Goal: Information Seeking & Learning: Compare options

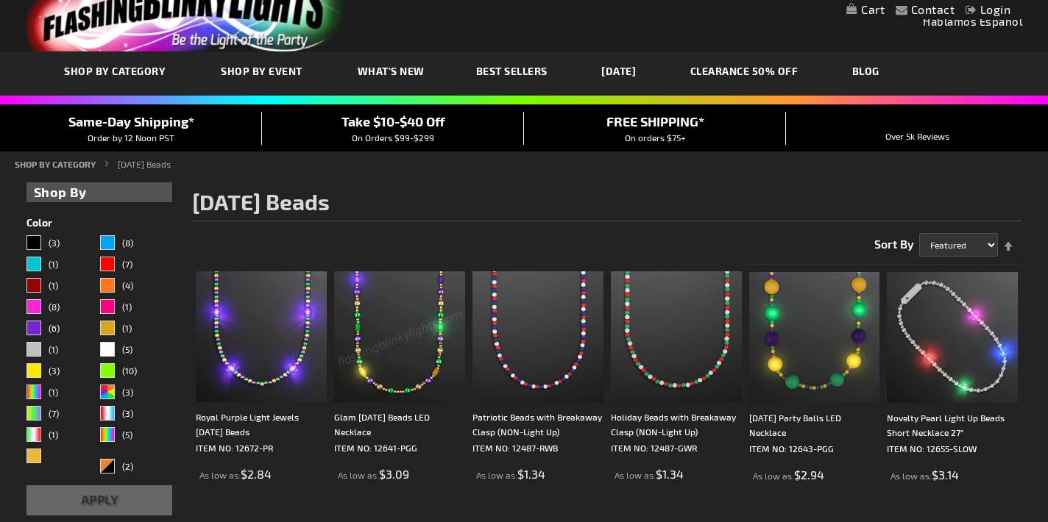
scroll to position [46, 0]
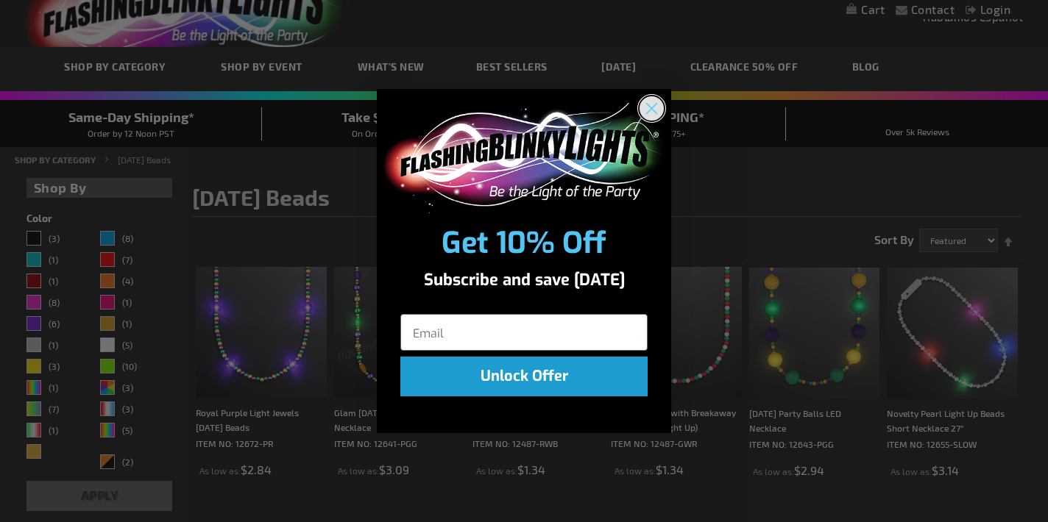
click at [653, 107] on circle "Close dialog" at bounding box center [651, 108] width 24 height 24
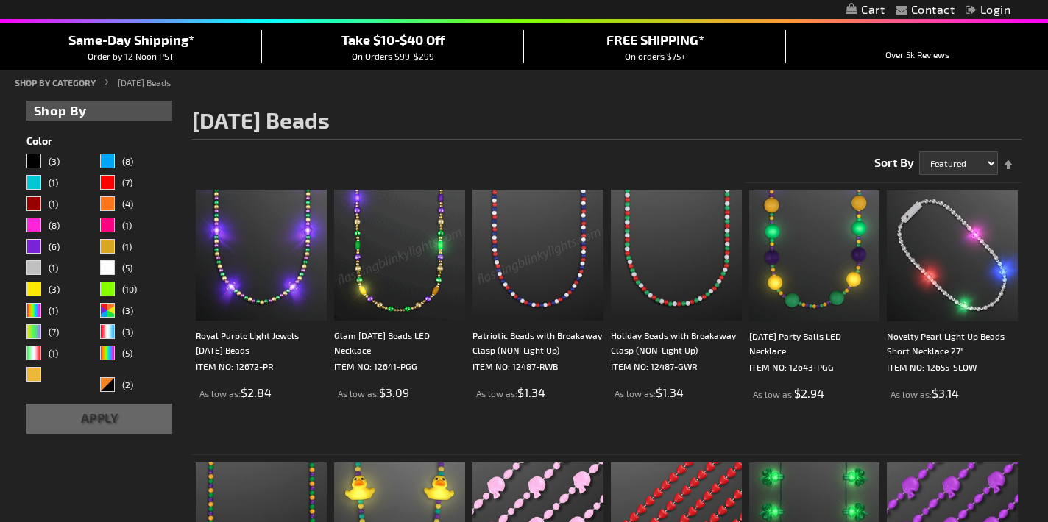
scroll to position [124, 0]
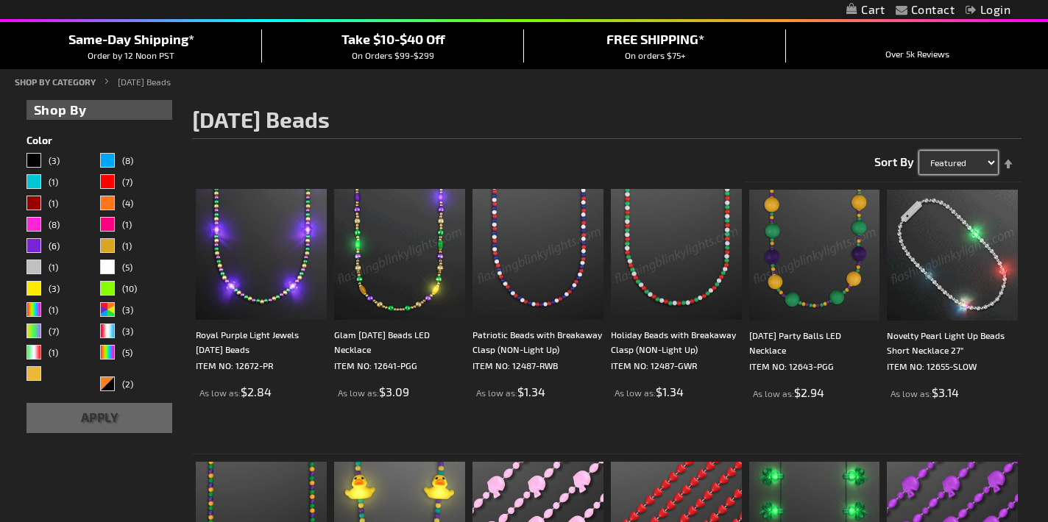
click at [968, 164] on select "Featured Name Price Best Sellers" at bounding box center [958, 163] width 79 height 24
select select "price"
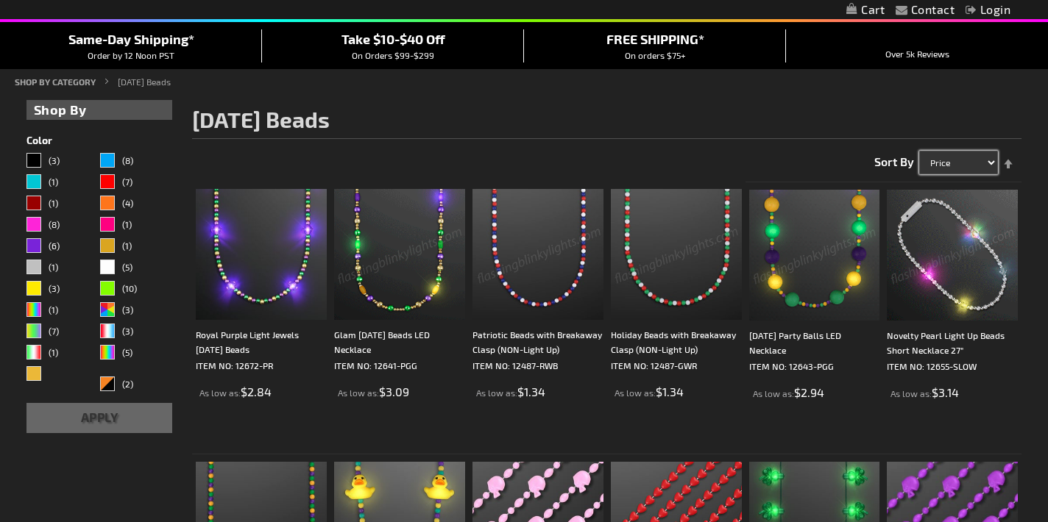
click at [919, 151] on select "Featured Name Price Best Sellers" at bounding box center [958, 163] width 79 height 24
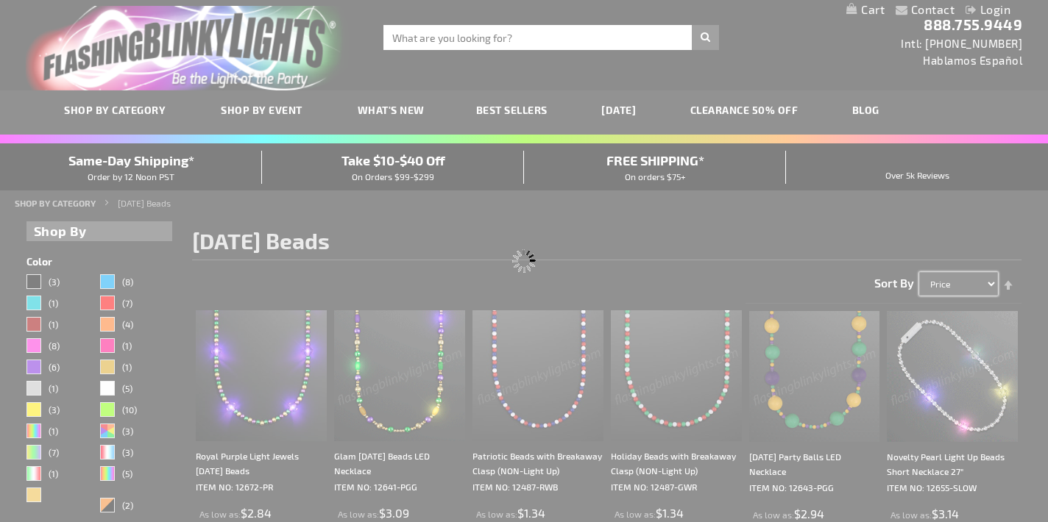
scroll to position [0, 0]
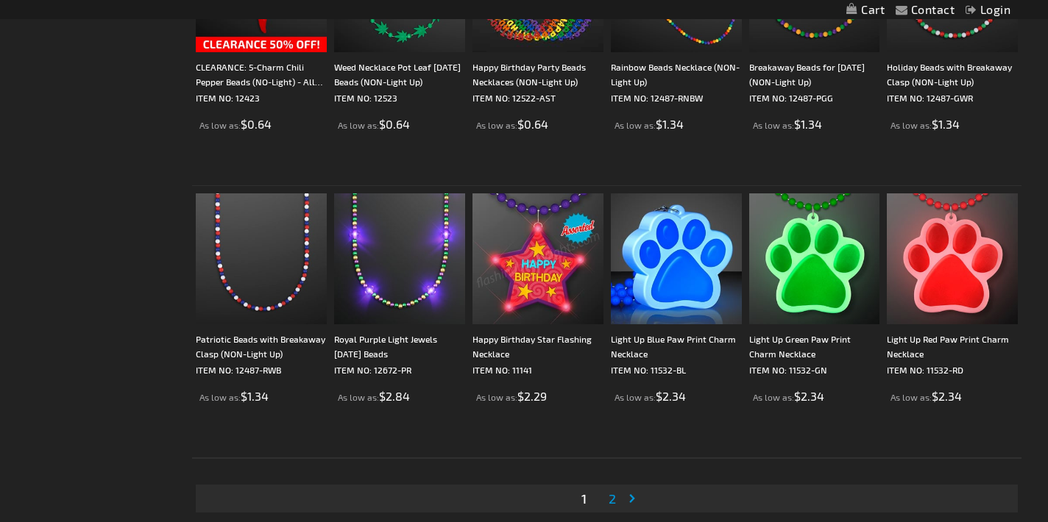
scroll to position [2571, 0]
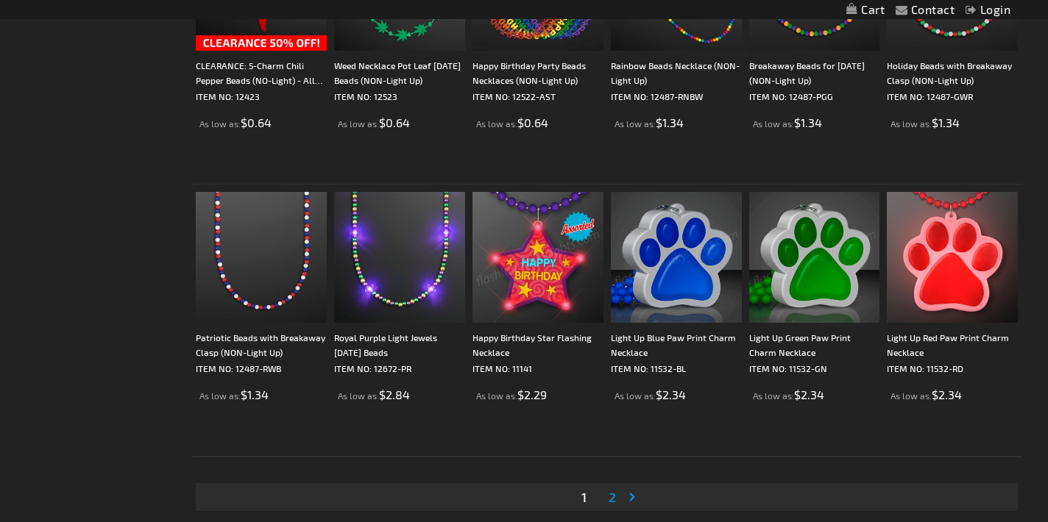
click at [611, 497] on span "2" at bounding box center [611, 497] width 7 height 16
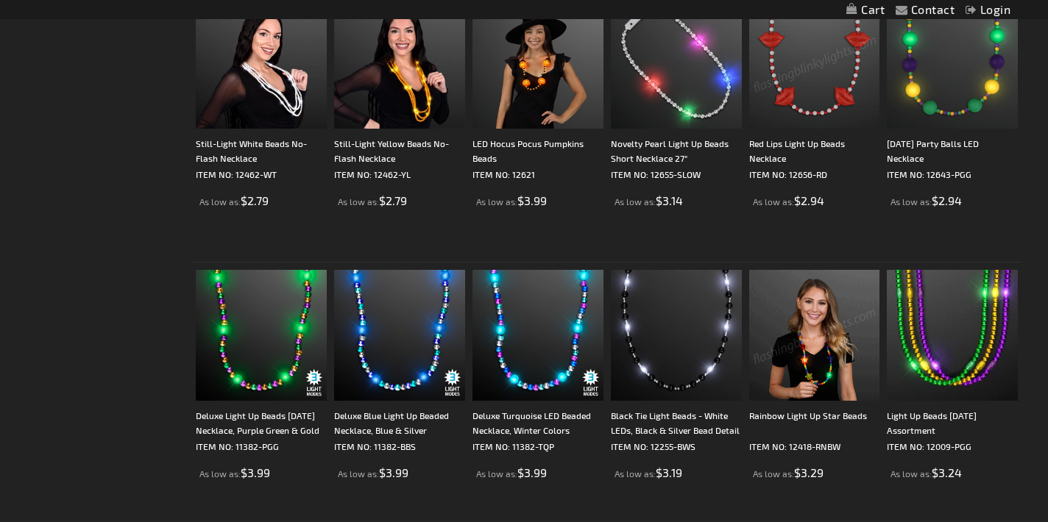
scroll to position [1959, 0]
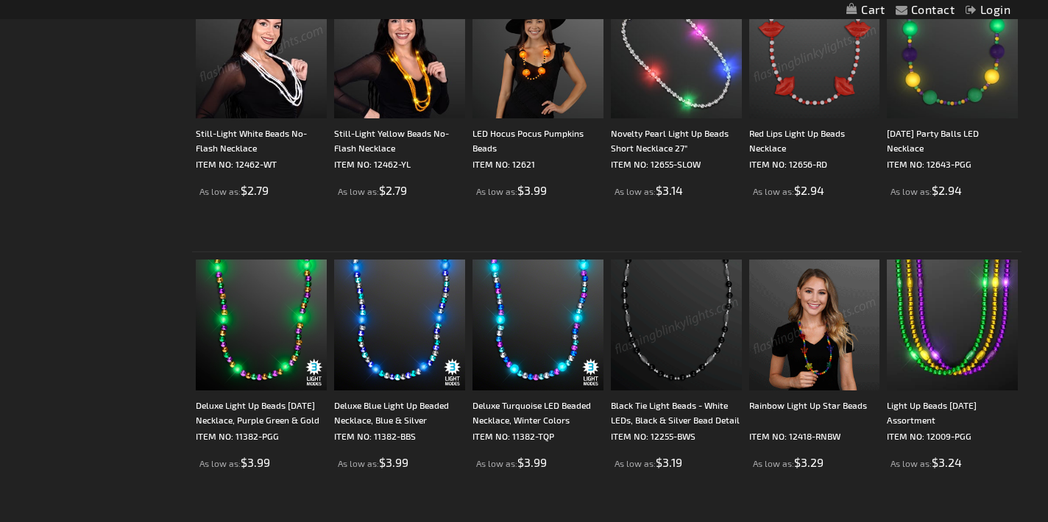
click at [244, 111] on img at bounding box center [261, 52] width 131 height 131
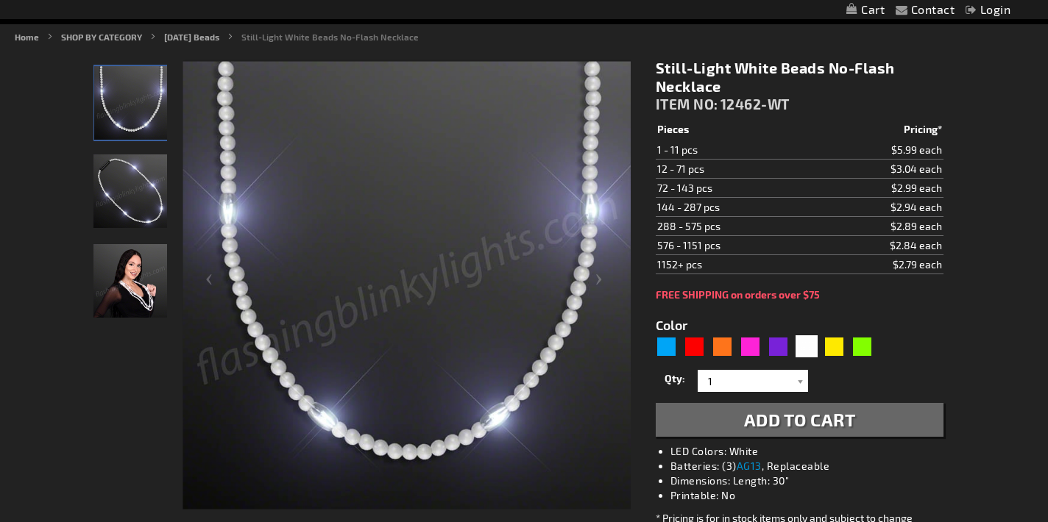
scroll to position [170, 0]
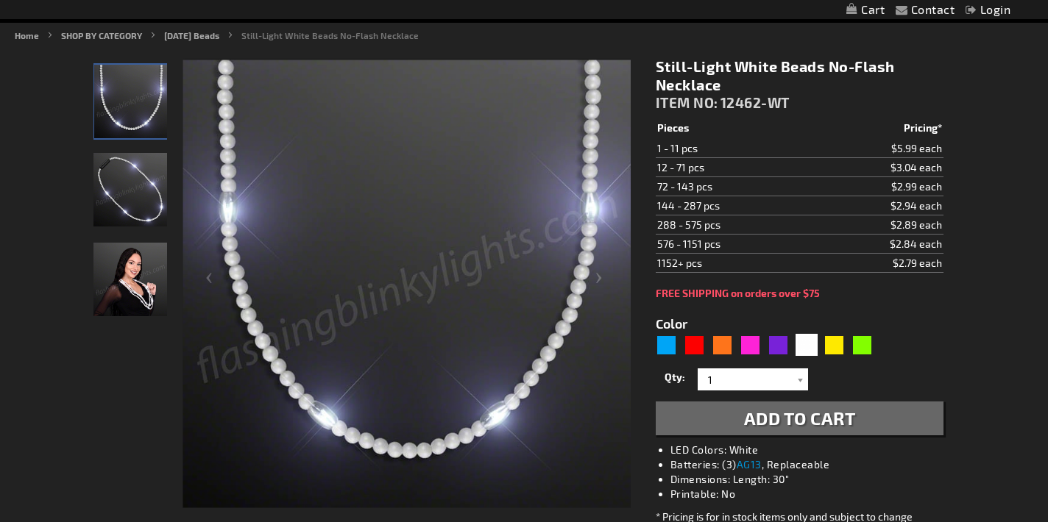
click at [146, 274] on img "Woman displaying Light Up White Beaded Necklace, No-Flash" at bounding box center [130, 280] width 74 height 74
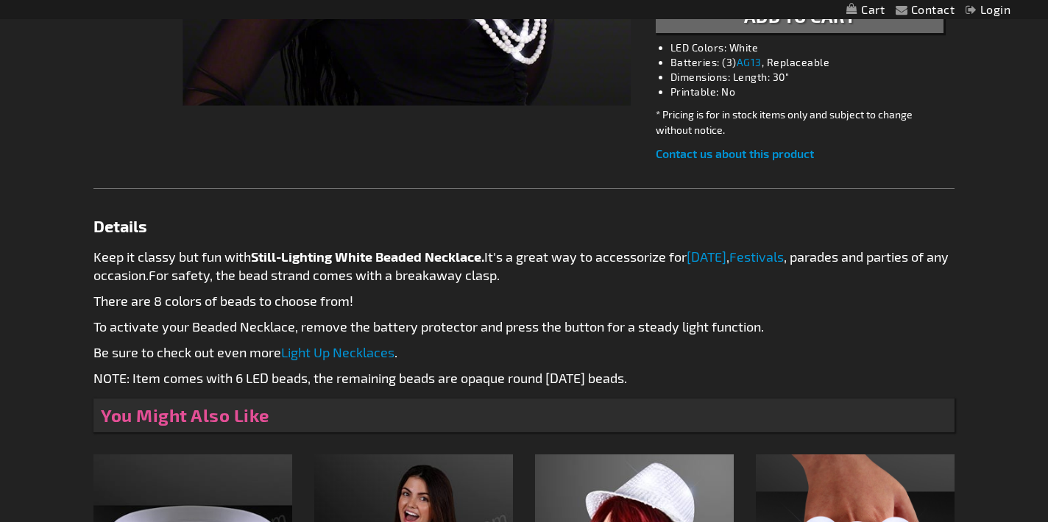
scroll to position [571, 0]
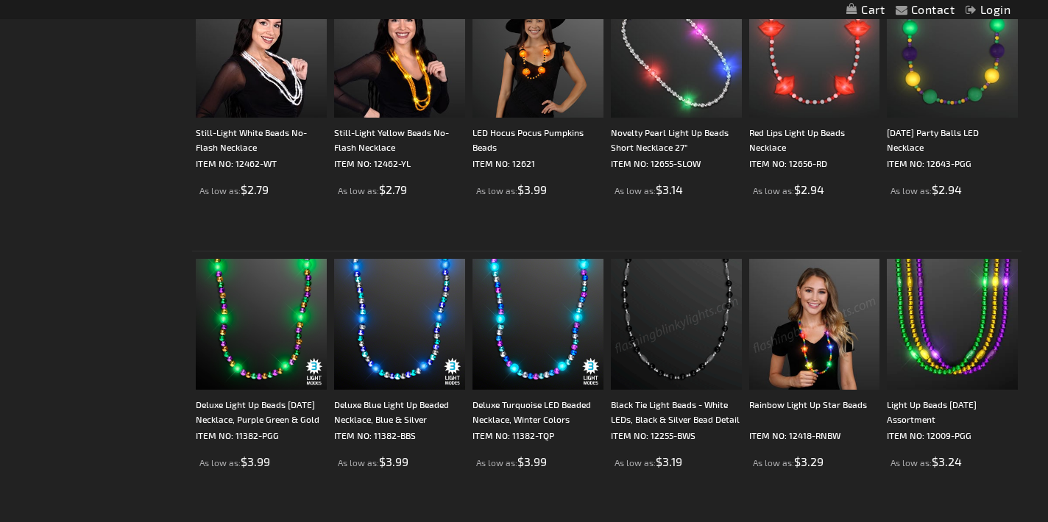
scroll to position [1959, 0]
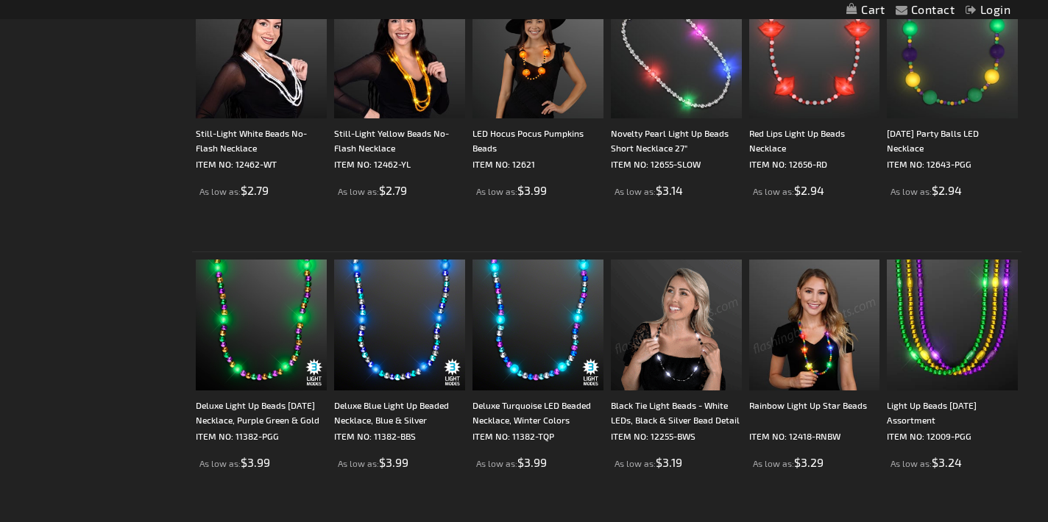
click at [722, 363] on img at bounding box center [676, 325] width 131 height 131
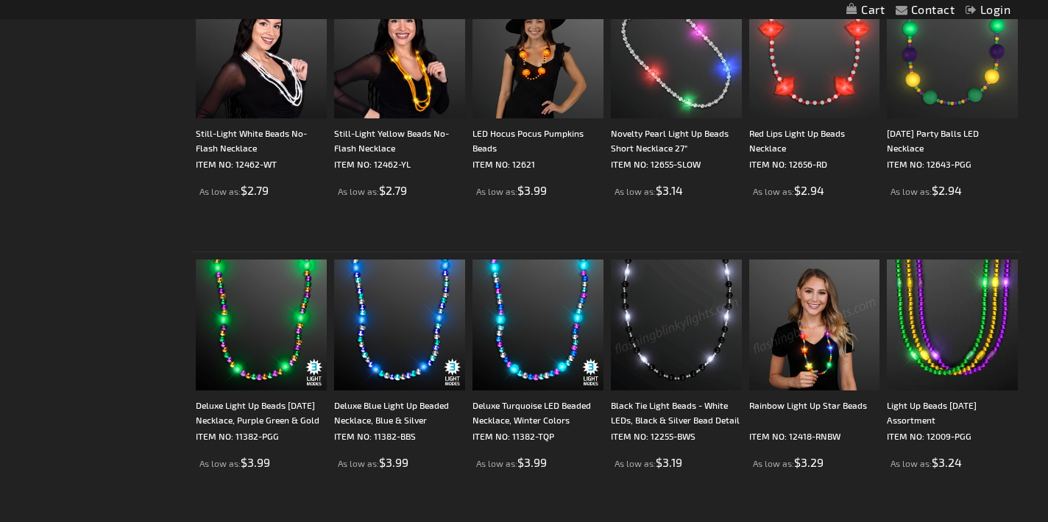
click at [669, 358] on img at bounding box center [676, 325] width 131 height 131
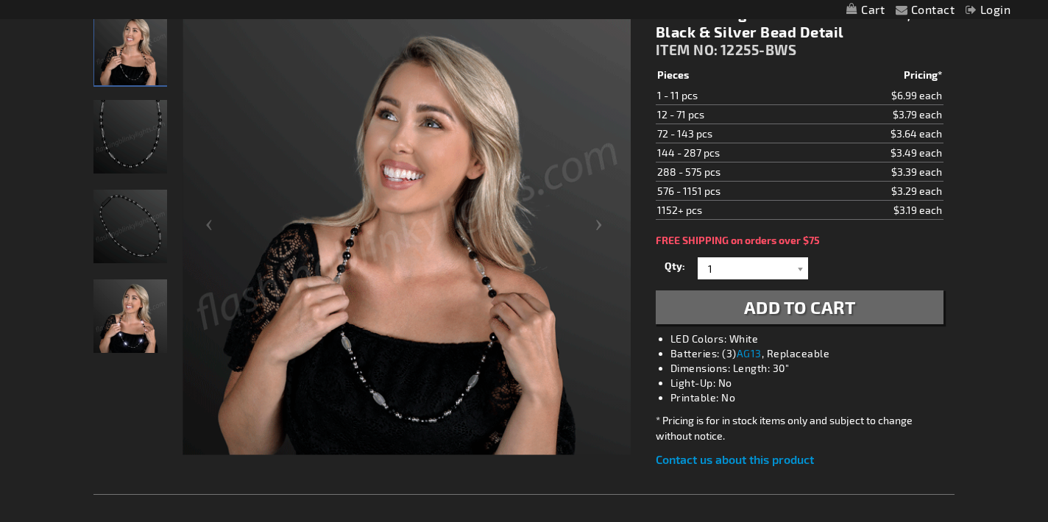
scroll to position [242, 0]
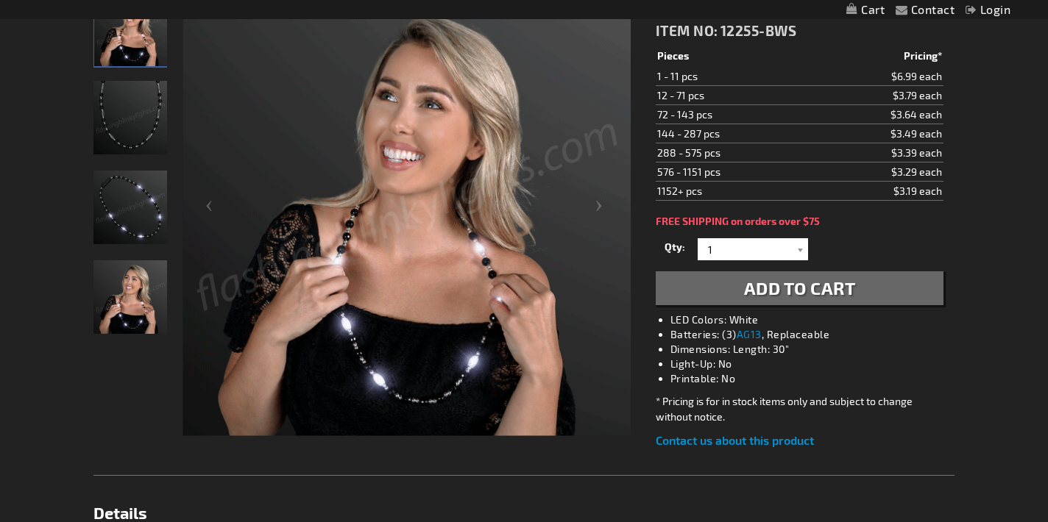
click at [133, 243] on img "Light Up Black & White LED Bead Necklace" at bounding box center [130, 208] width 74 height 74
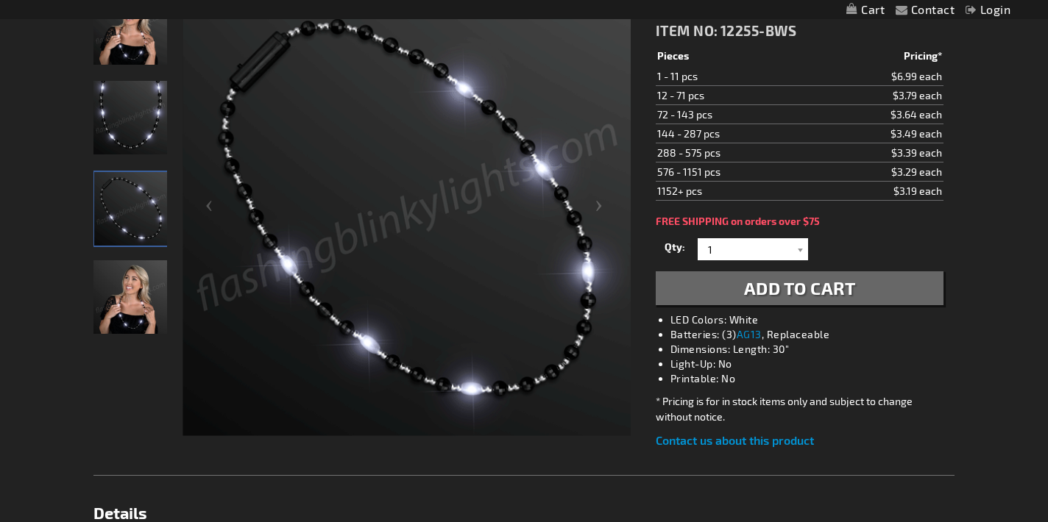
click at [120, 324] on img "Female wearing Light Up Black & White LED Bead Necklace" at bounding box center [130, 297] width 74 height 74
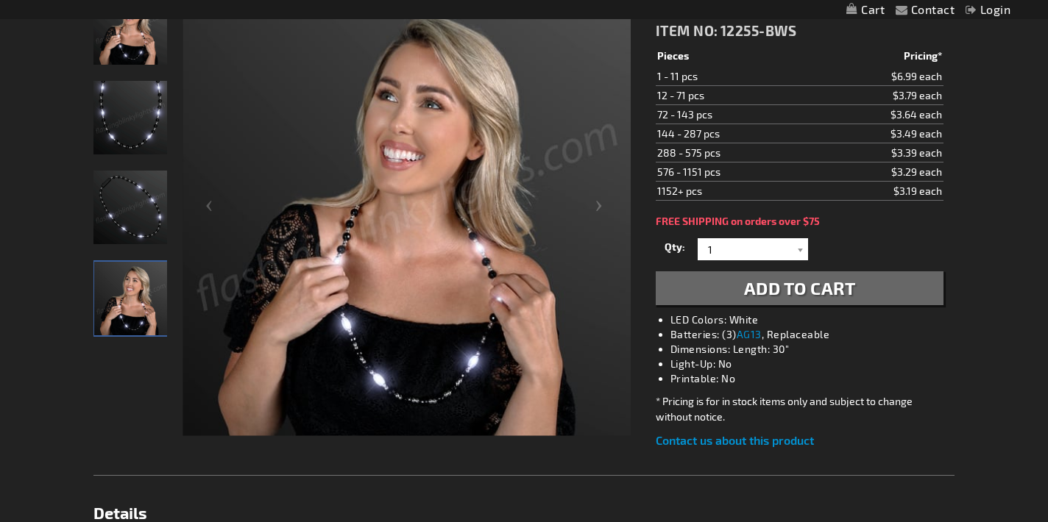
click at [121, 138] on img "Light Up Black & White LED Bead Necklace" at bounding box center [130, 118] width 74 height 74
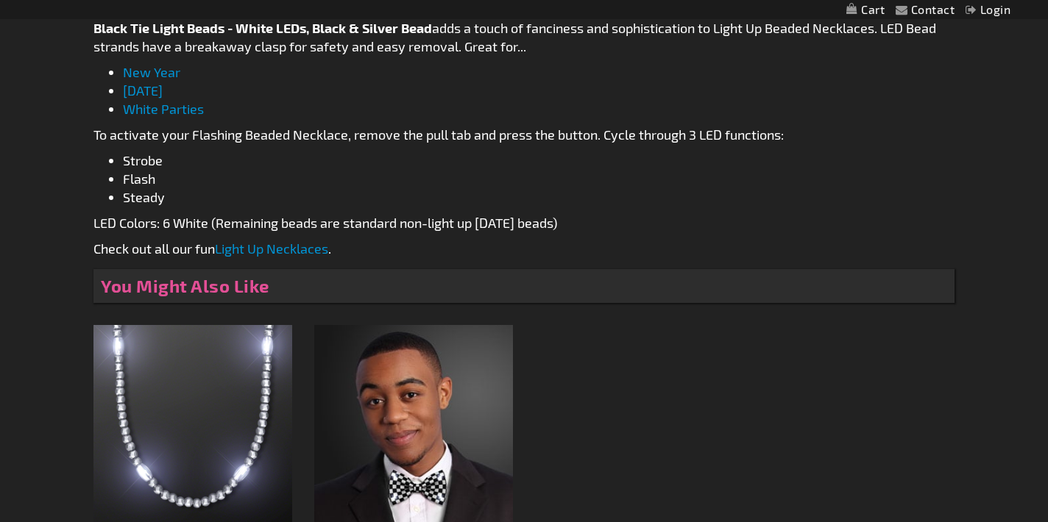
scroll to position [831, 0]
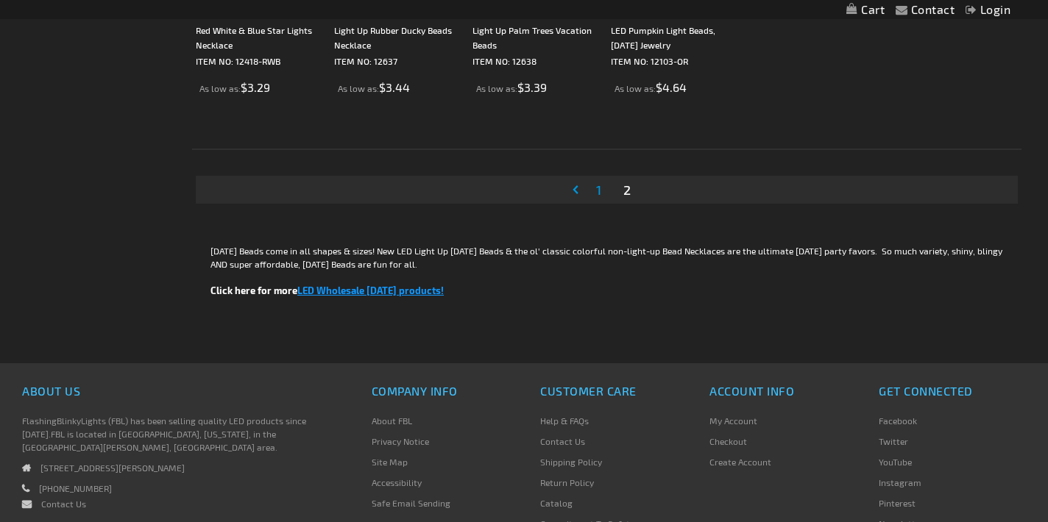
scroll to position [2631, 0]
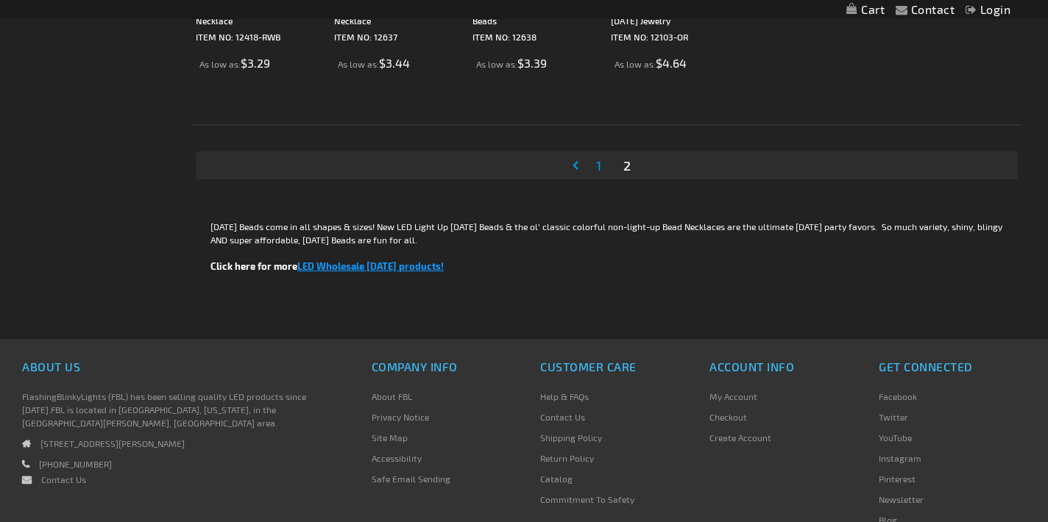
click at [599, 169] on span "1" at bounding box center [598, 165] width 5 height 16
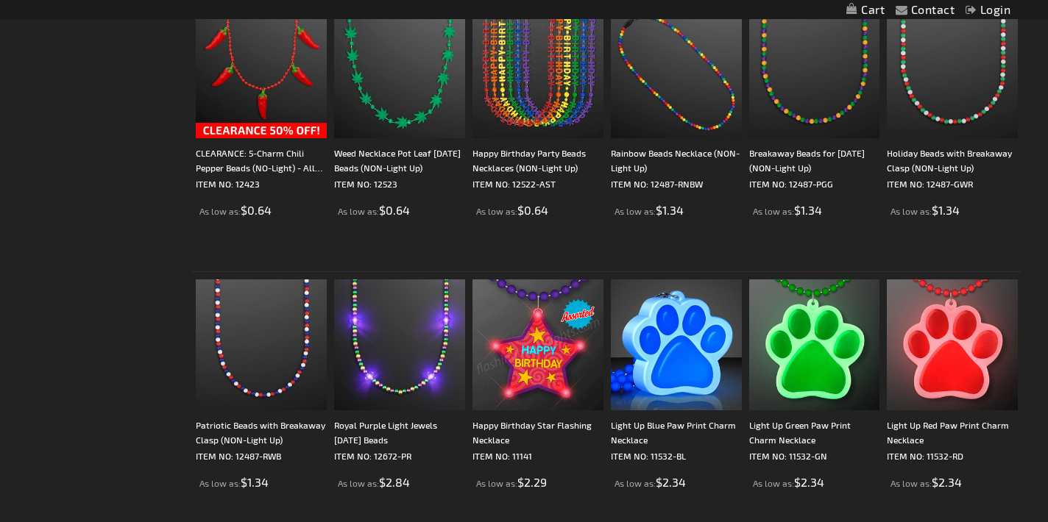
scroll to position [2488, 0]
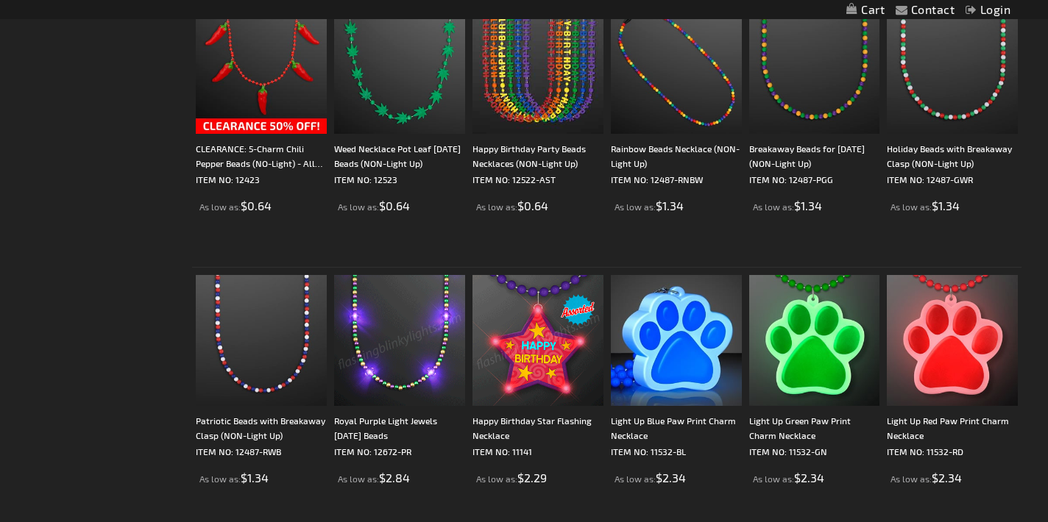
click at [373, 358] on img at bounding box center [399, 340] width 131 height 131
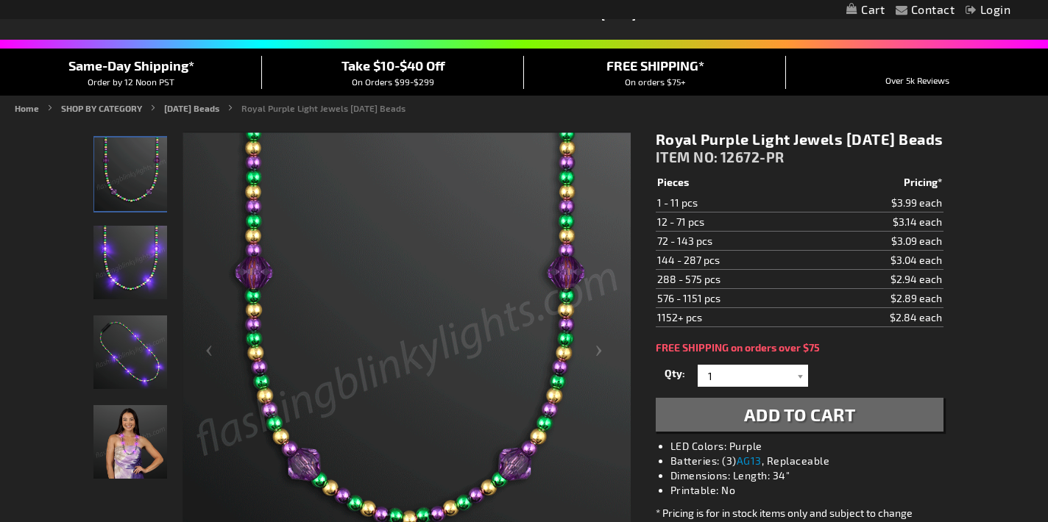
scroll to position [98, 0]
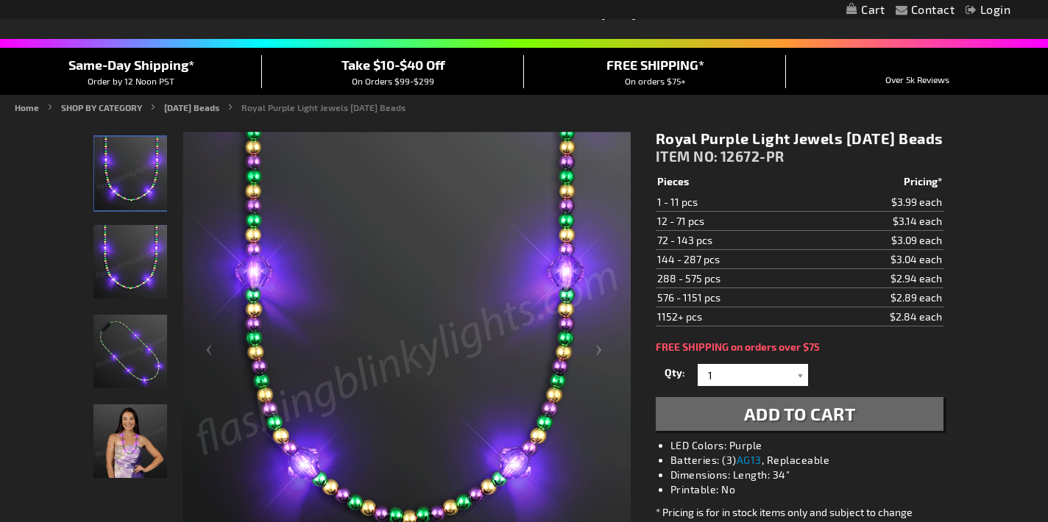
click at [134, 353] on img "Royal Purple Light Jewels Mardi Gras Beads" at bounding box center [130, 352] width 74 height 74
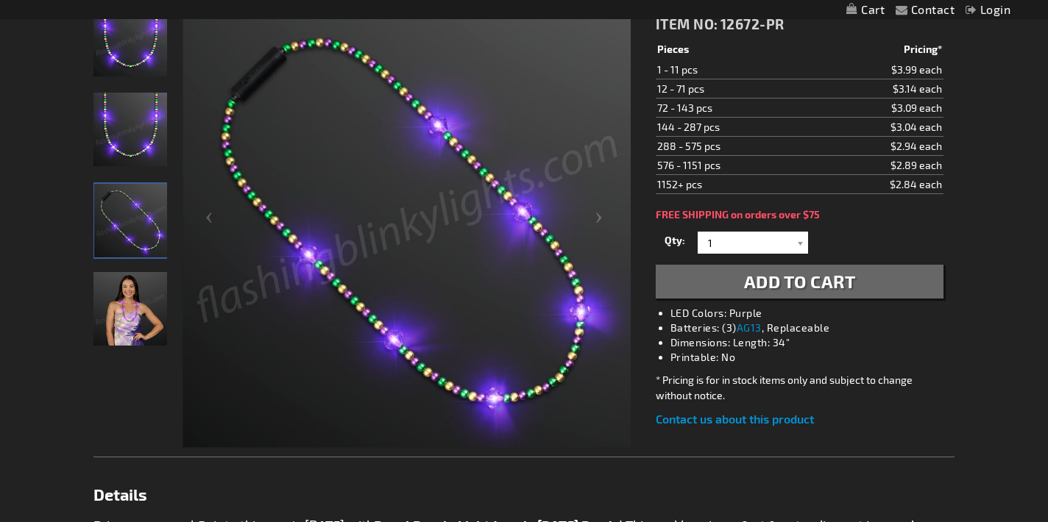
scroll to position [263, 0]
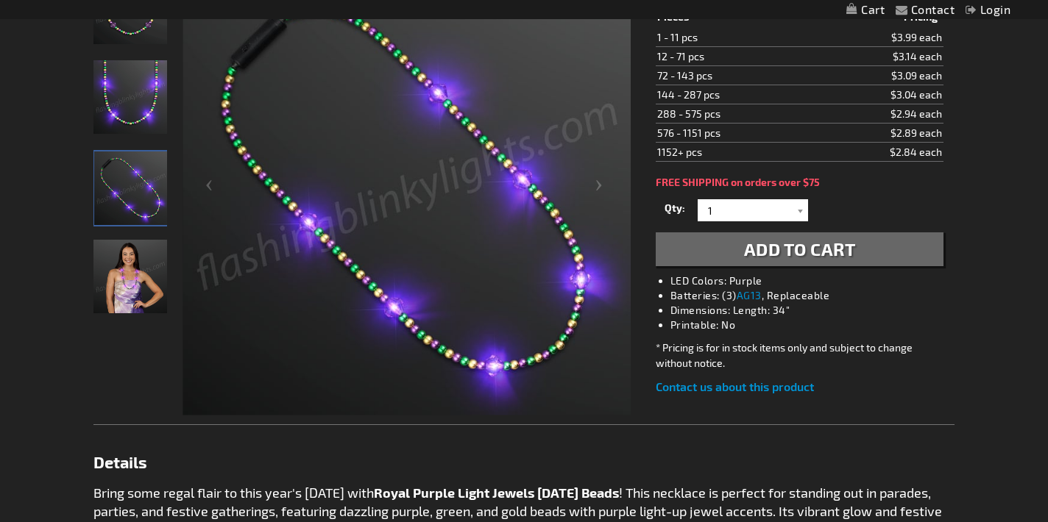
click at [126, 196] on img "Royal Purple Light Jewels Mardi Gras Beads" at bounding box center [131, 189] width 74 height 74
click at [134, 308] on img "Woman wearing Royal Purple Light Jewels Mardi Gras Beads" at bounding box center [130, 277] width 74 height 74
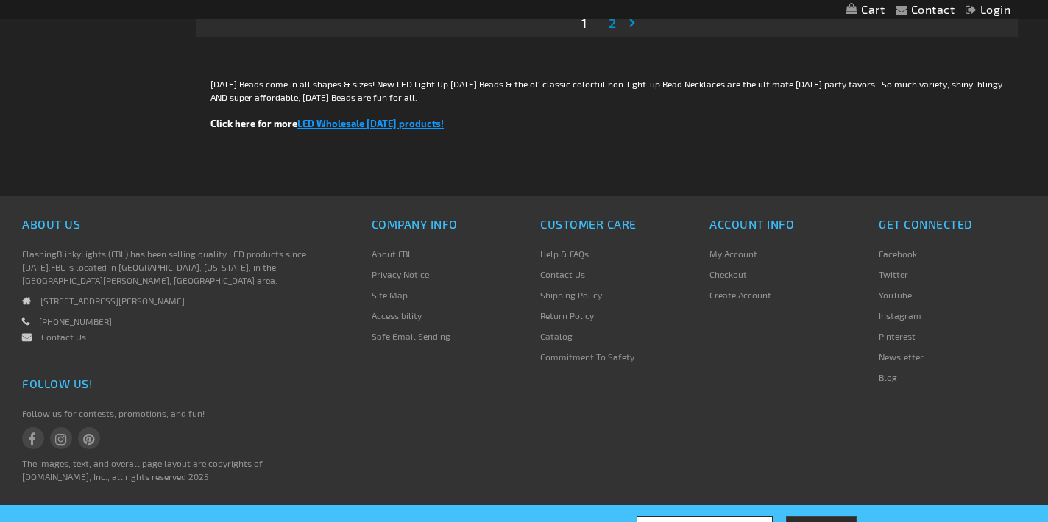
scroll to position [2922, 0]
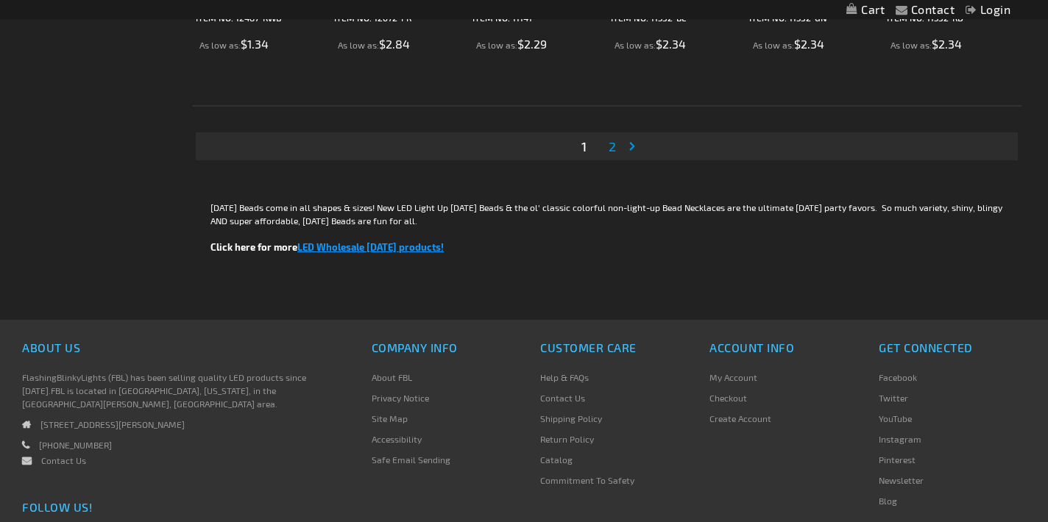
click at [611, 154] on link "Page 2" at bounding box center [611, 146] width 13 height 22
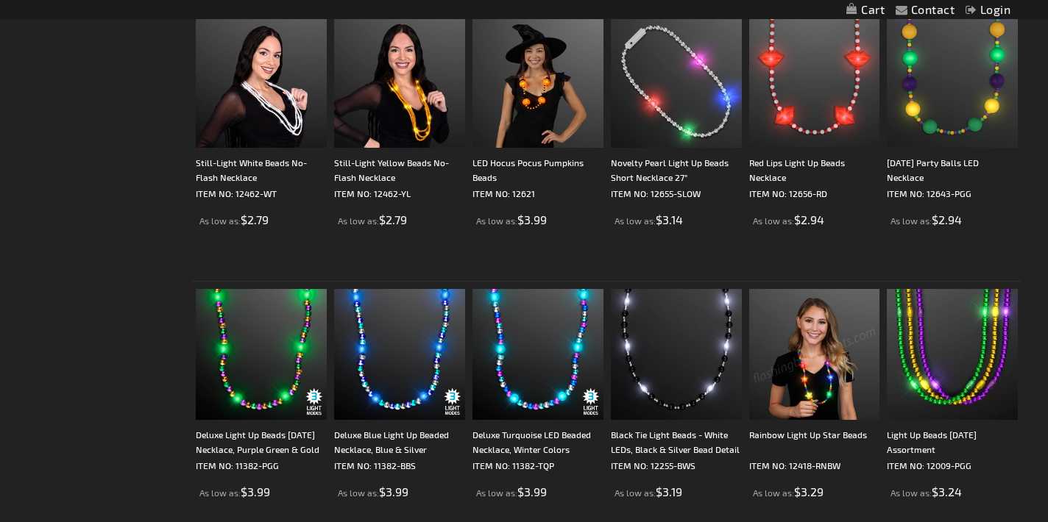
scroll to position [1930, 0]
click at [930, 102] on img at bounding box center [952, 82] width 131 height 131
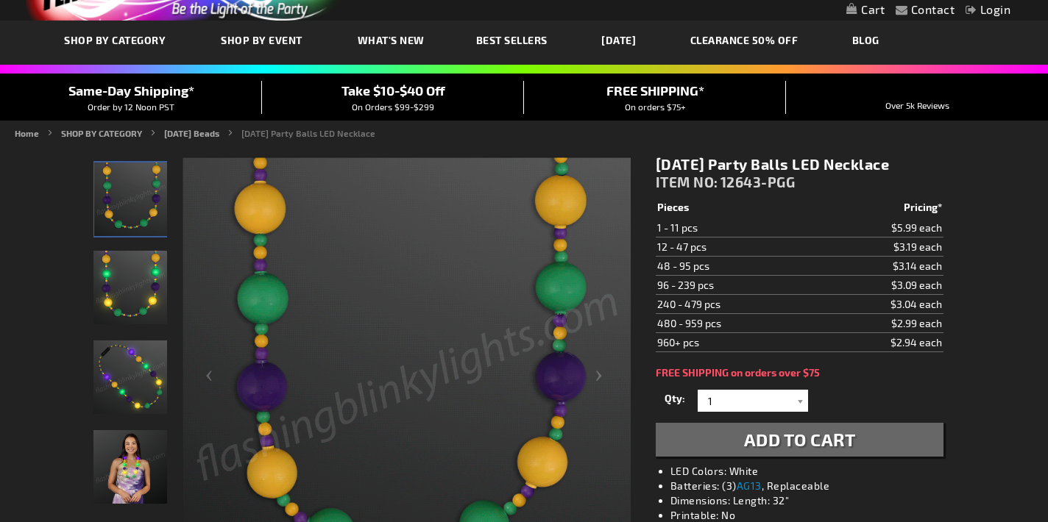
scroll to position [74, 0]
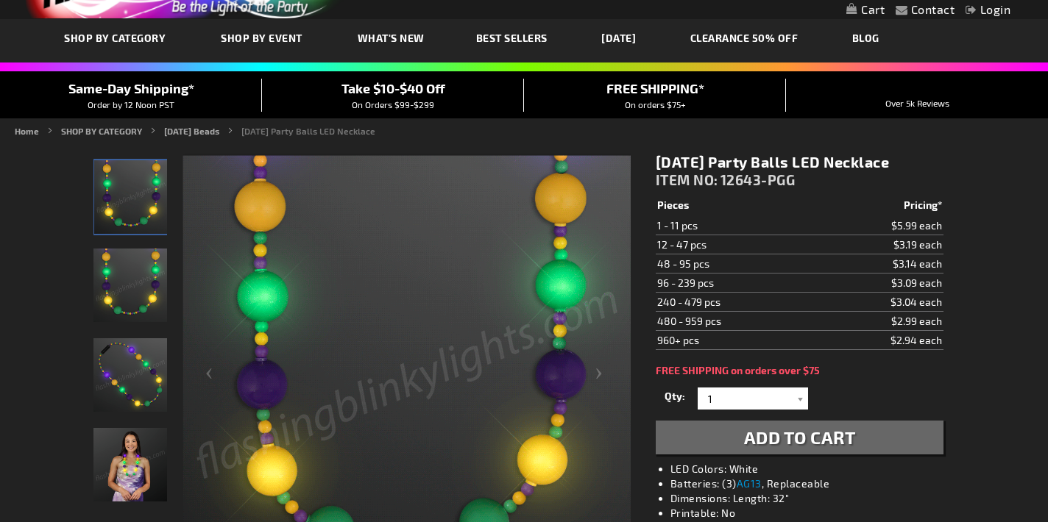
click at [132, 481] on img "Woman wearing Mardi Gras Party Balls LED Necklace" at bounding box center [130, 465] width 74 height 74
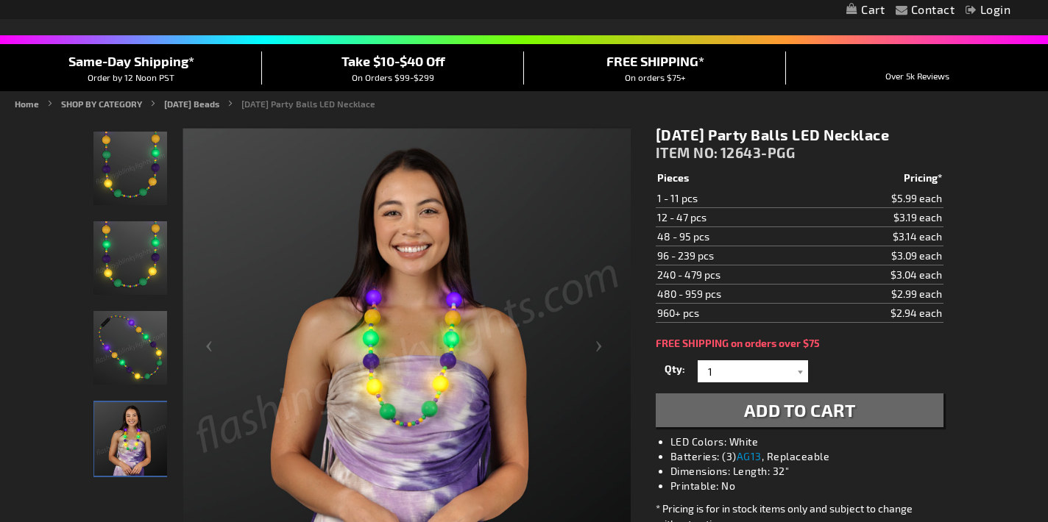
scroll to position [102, 0]
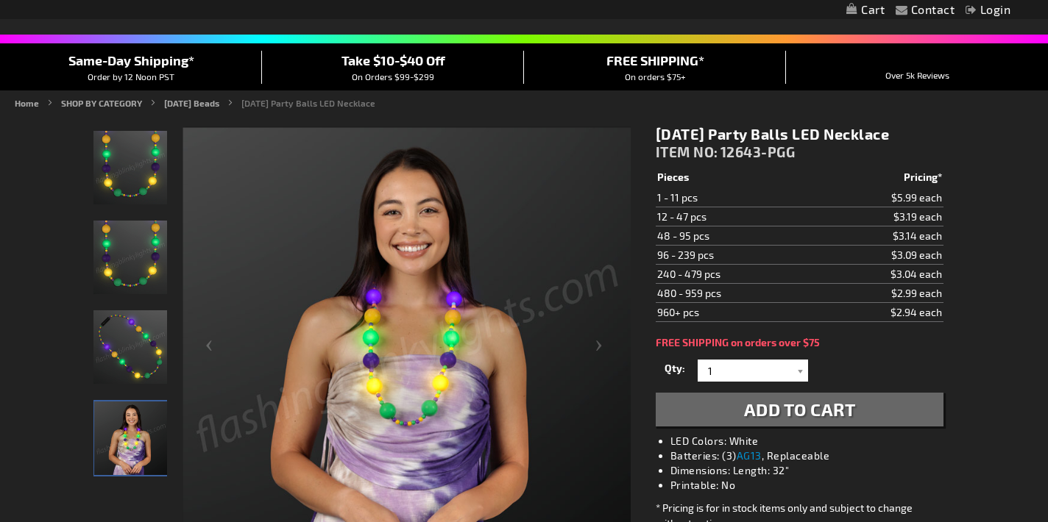
click at [141, 344] on img "Mardi Gras Party Balls LED Necklace" at bounding box center [130, 347] width 74 height 74
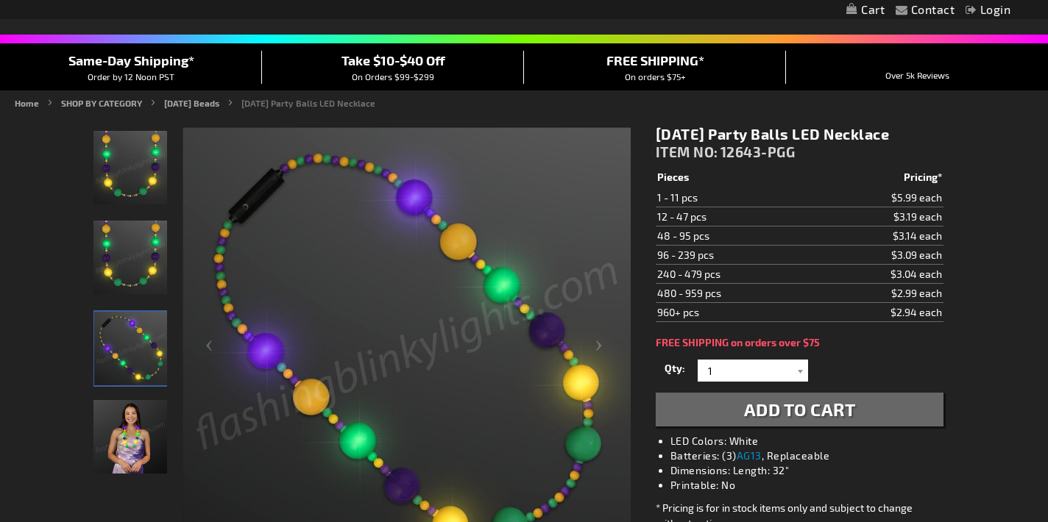
click at [148, 263] on img "Mardi Gras Party Balls LED Necklace" at bounding box center [130, 258] width 74 height 74
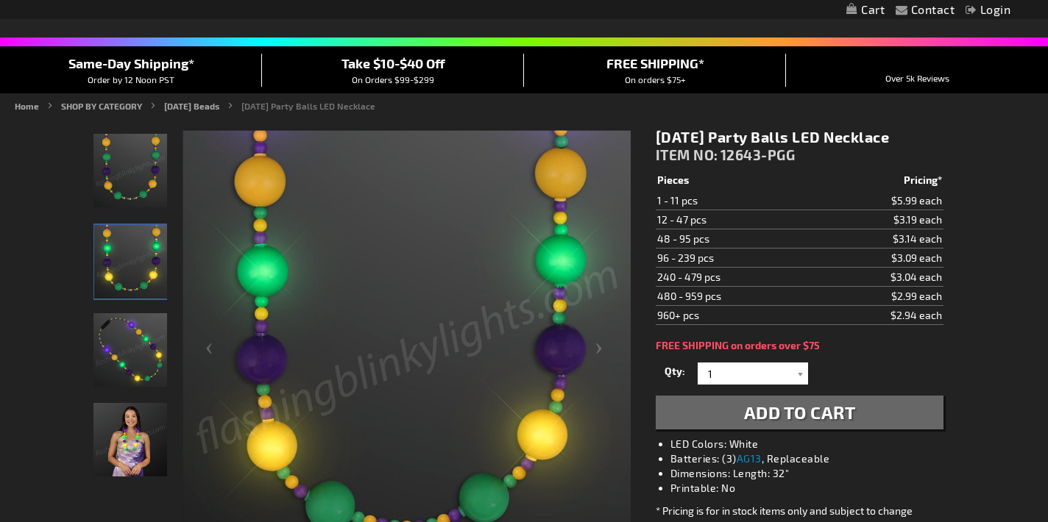
scroll to position [102, 0]
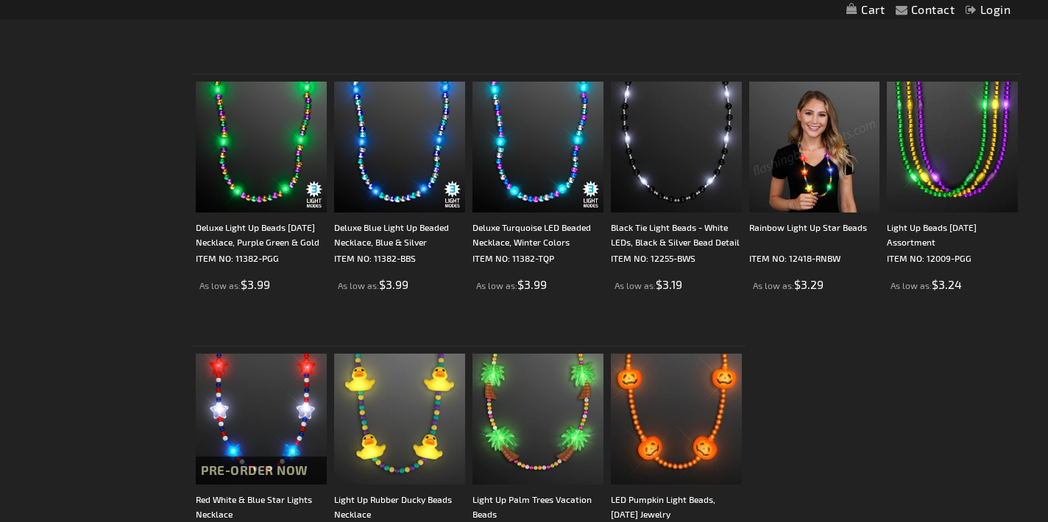
scroll to position [2167, 0]
